Goal: Task Accomplishment & Management: Use online tool/utility

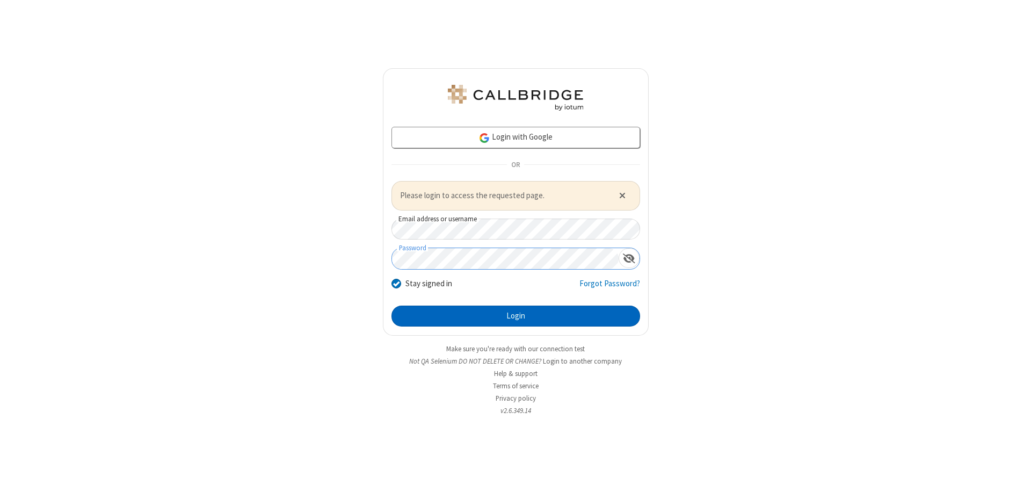
click at [515, 316] on button "Login" at bounding box center [515, 315] width 249 height 21
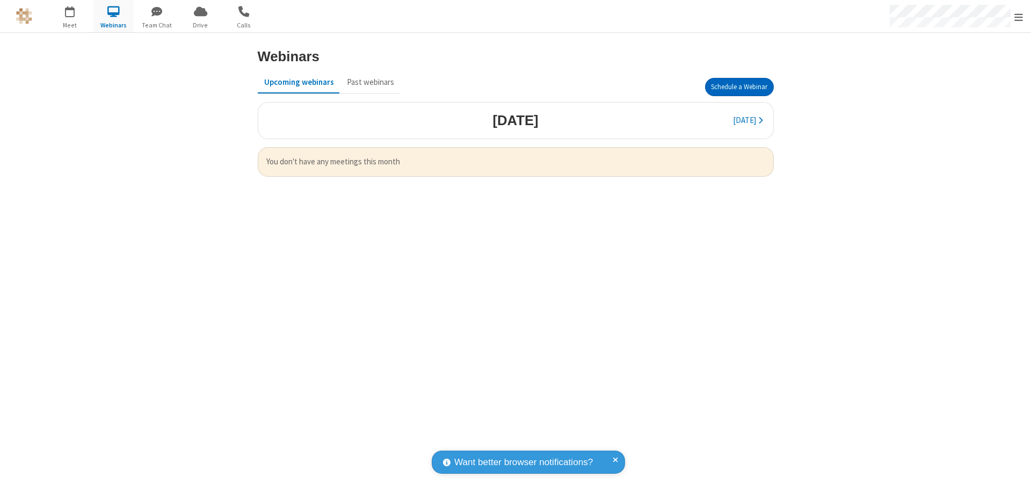
click at [739, 87] on button "Schedule a Webinar" at bounding box center [739, 87] width 69 height 18
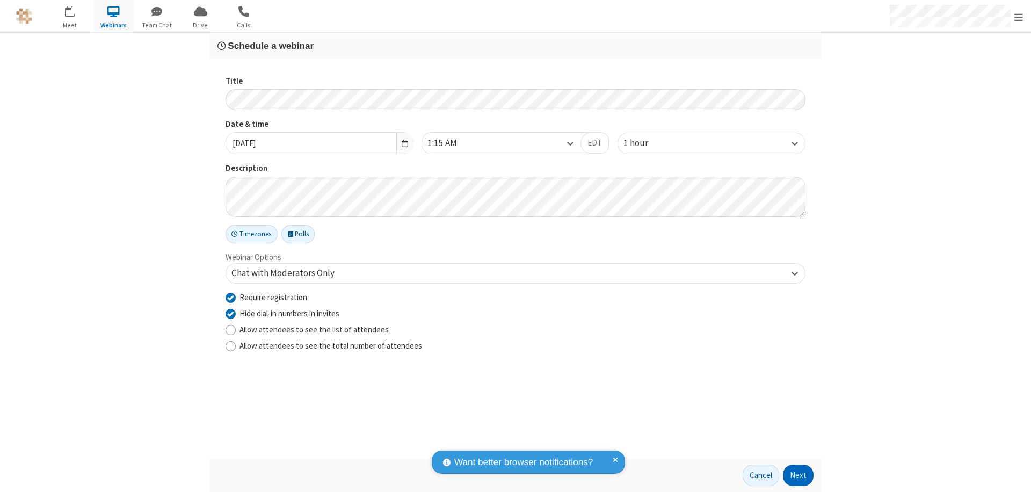
click at [798, 475] on button "Next" at bounding box center [798, 474] width 31 height 21
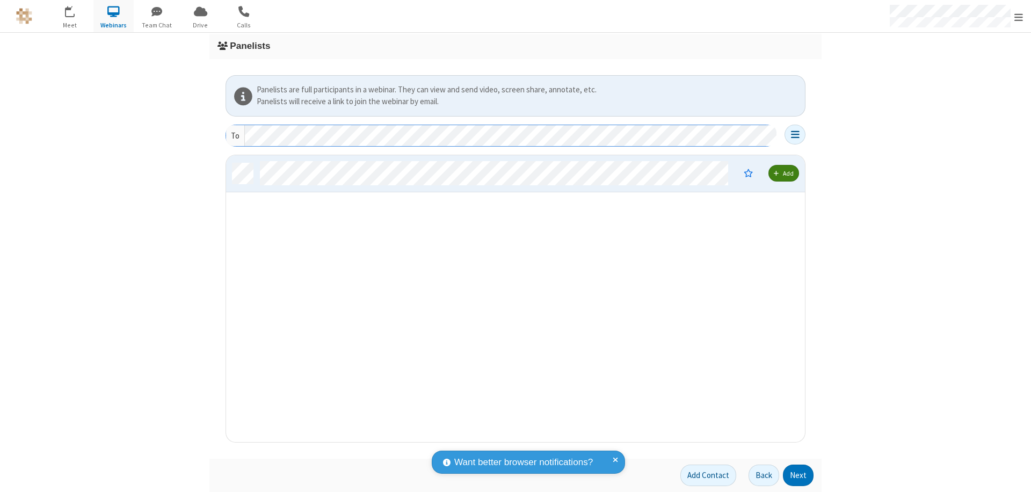
scroll to position [279, 571]
click at [798, 475] on button "Next" at bounding box center [798, 474] width 31 height 21
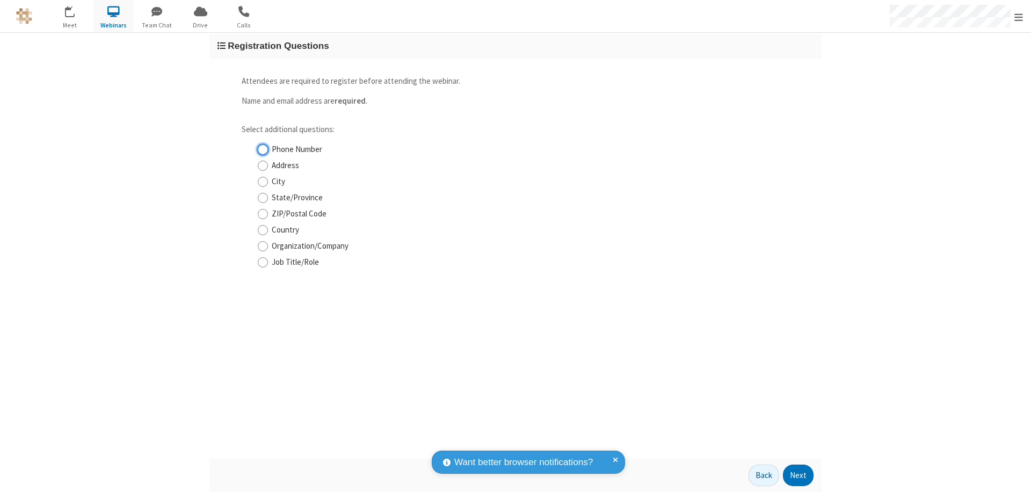
click at [263, 149] on input "Phone Number" at bounding box center [263, 149] width 10 height 11
checkbox input "true"
click at [798, 475] on button "Next" at bounding box center [798, 474] width 31 height 21
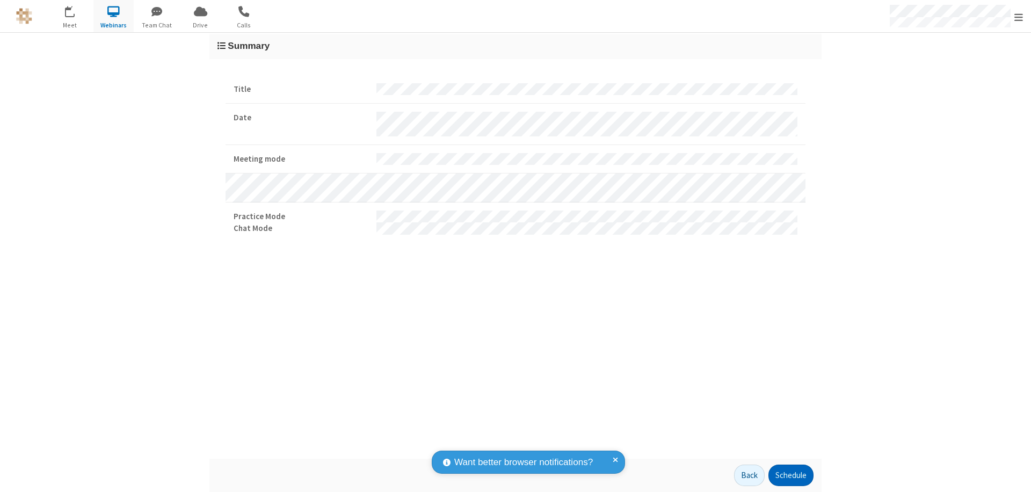
click at [790, 475] on button "Schedule" at bounding box center [790, 474] width 45 height 21
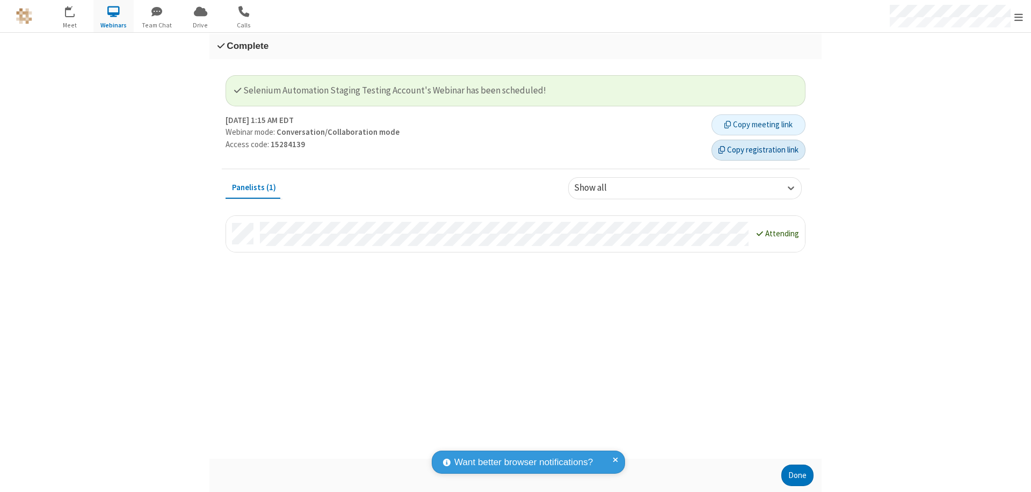
click at [758, 150] on button "Copy registration link" at bounding box center [758, 150] width 94 height 21
click at [797, 475] on button "Done" at bounding box center [797, 474] width 32 height 21
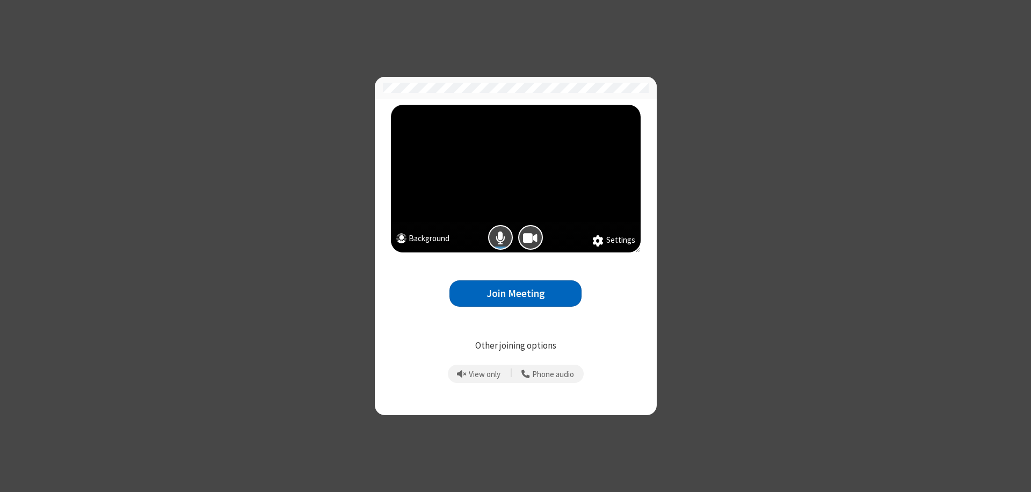
click at [515, 293] on button "Join Meeting" at bounding box center [515, 293] width 132 height 26
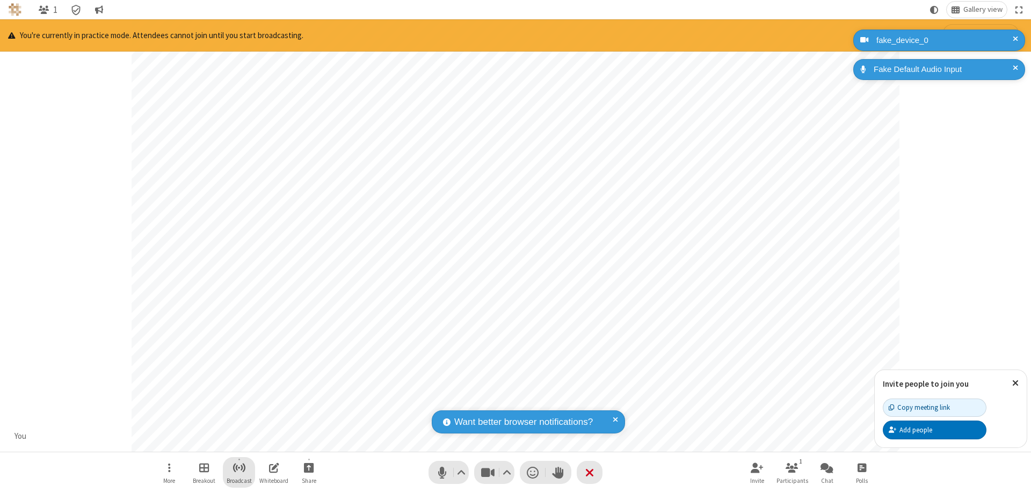
click at [238, 467] on span "Start broadcast" at bounding box center [238, 467] width 13 height 13
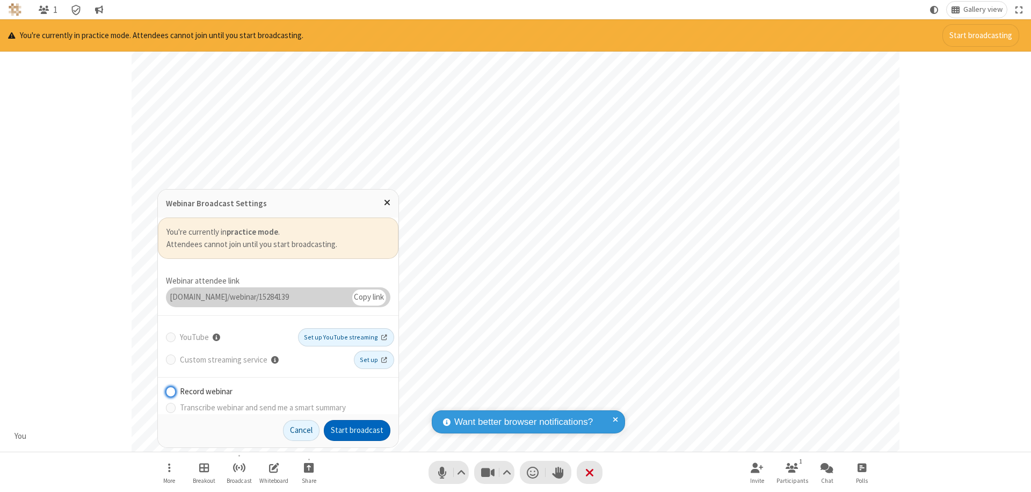
click at [357, 430] on button "Start broadcast" at bounding box center [357, 430] width 67 height 21
